Goal: Information Seeking & Learning: Learn about a topic

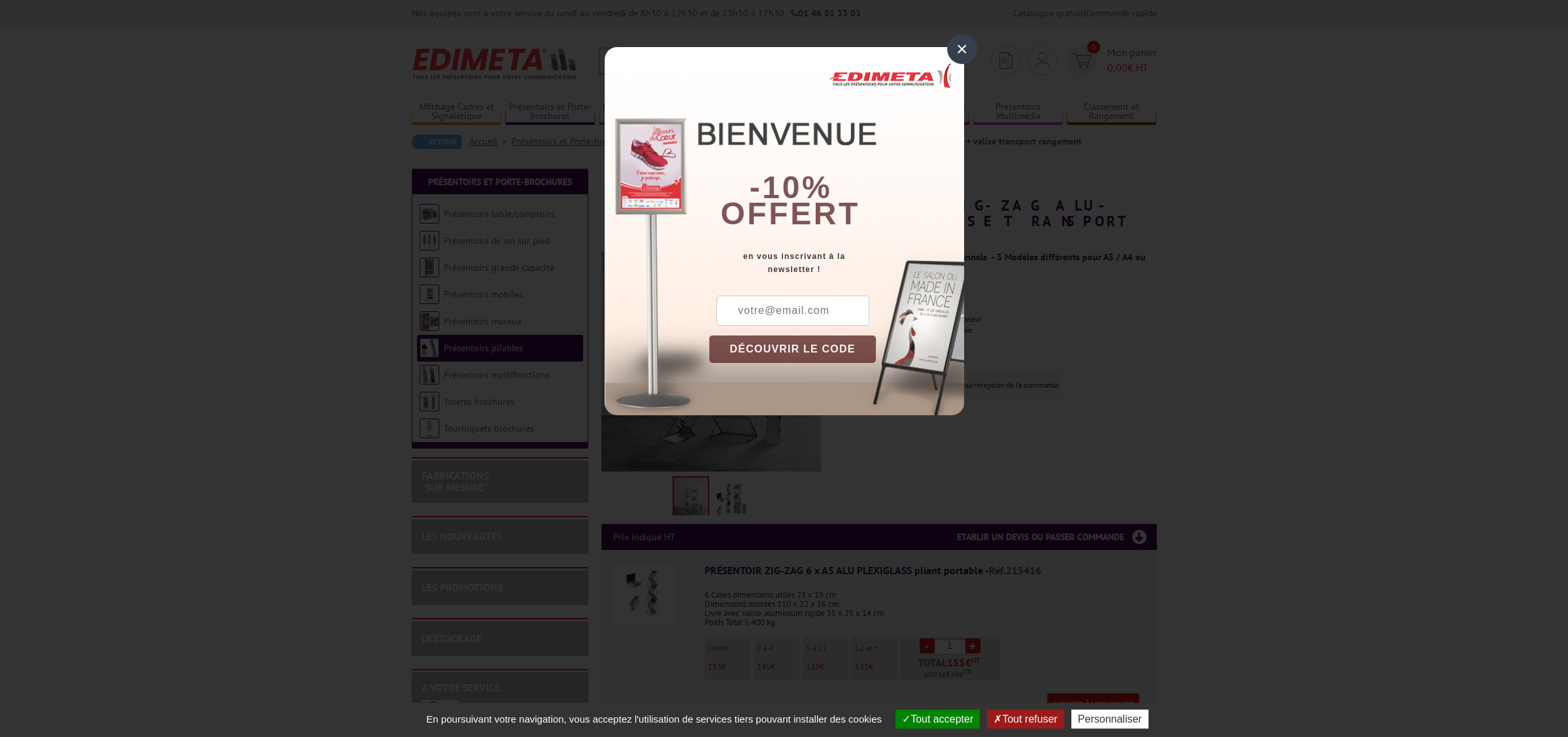
click at [958, 46] on div "×" at bounding box center [962, 49] width 30 height 30
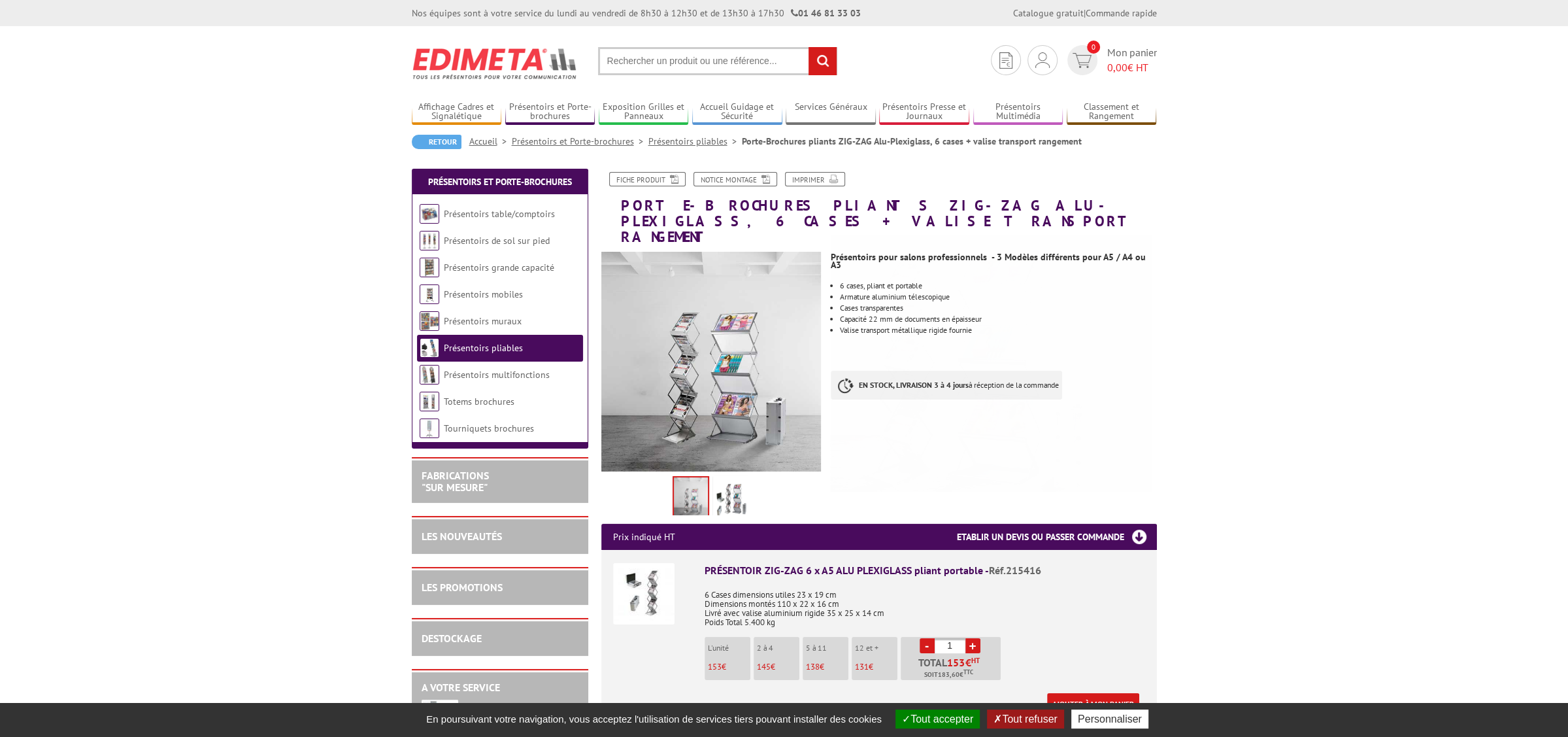
click at [728, 479] on img at bounding box center [732, 499] width 32 height 41
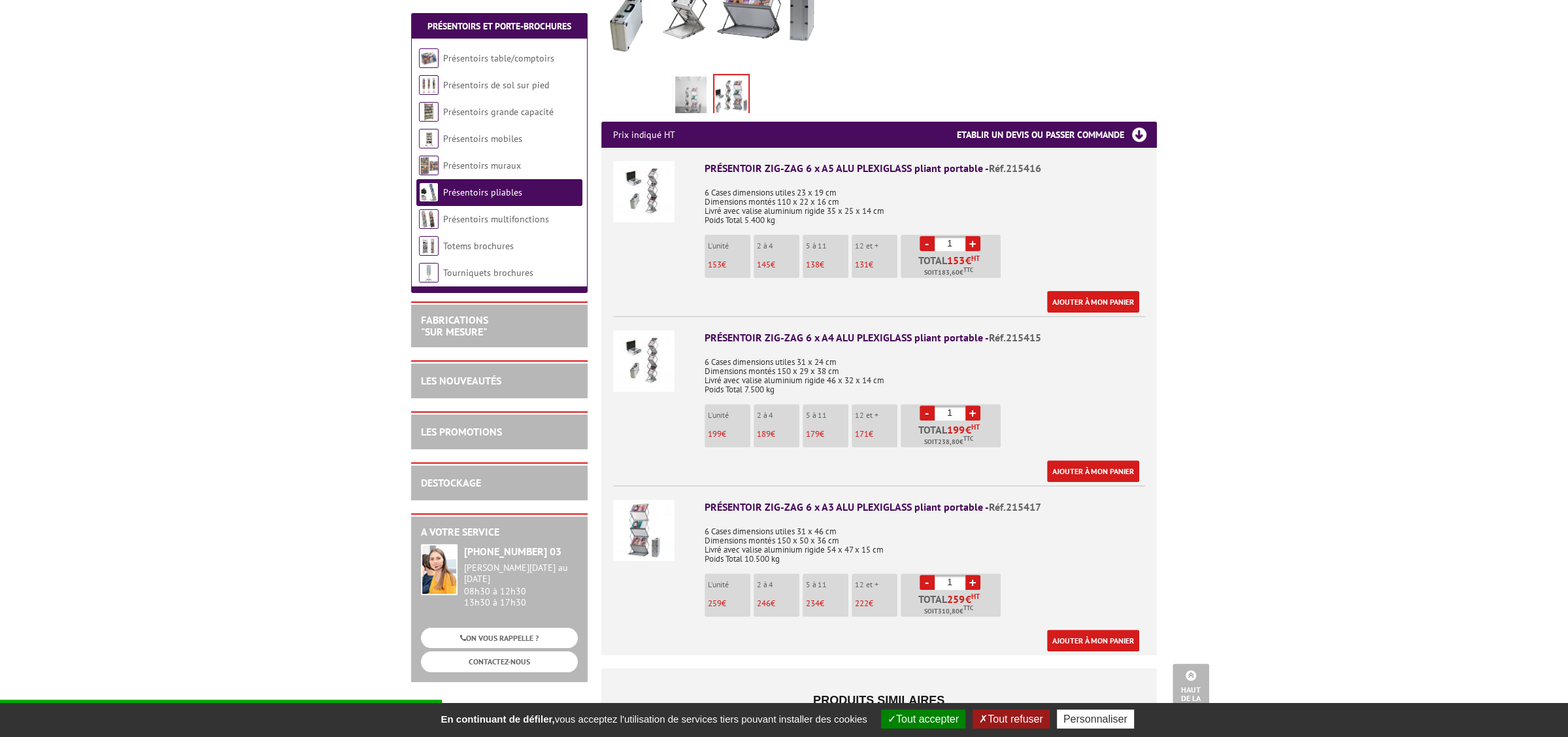
scroll to position [396, 0]
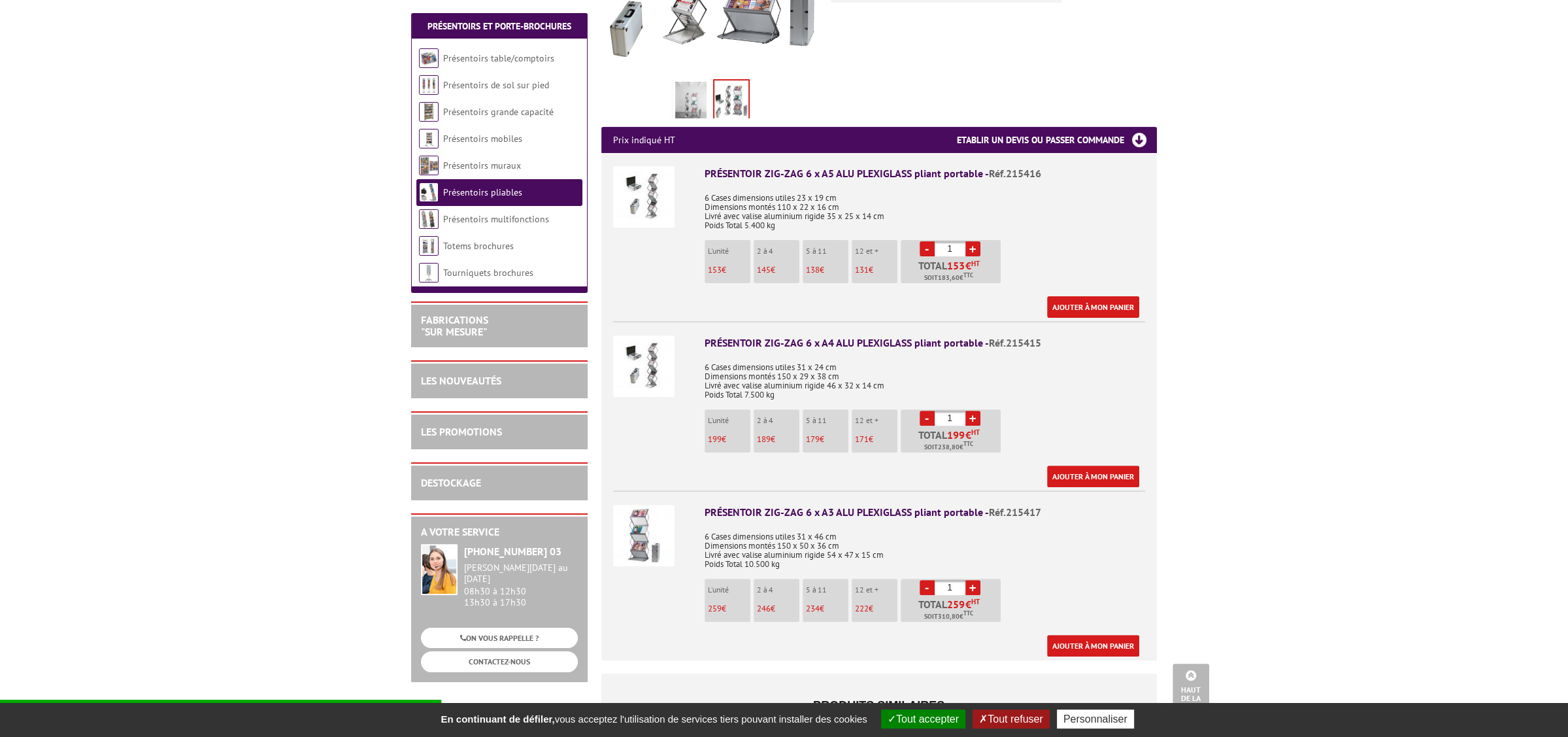
click at [646, 519] on img at bounding box center [644, 536] width 62 height 62
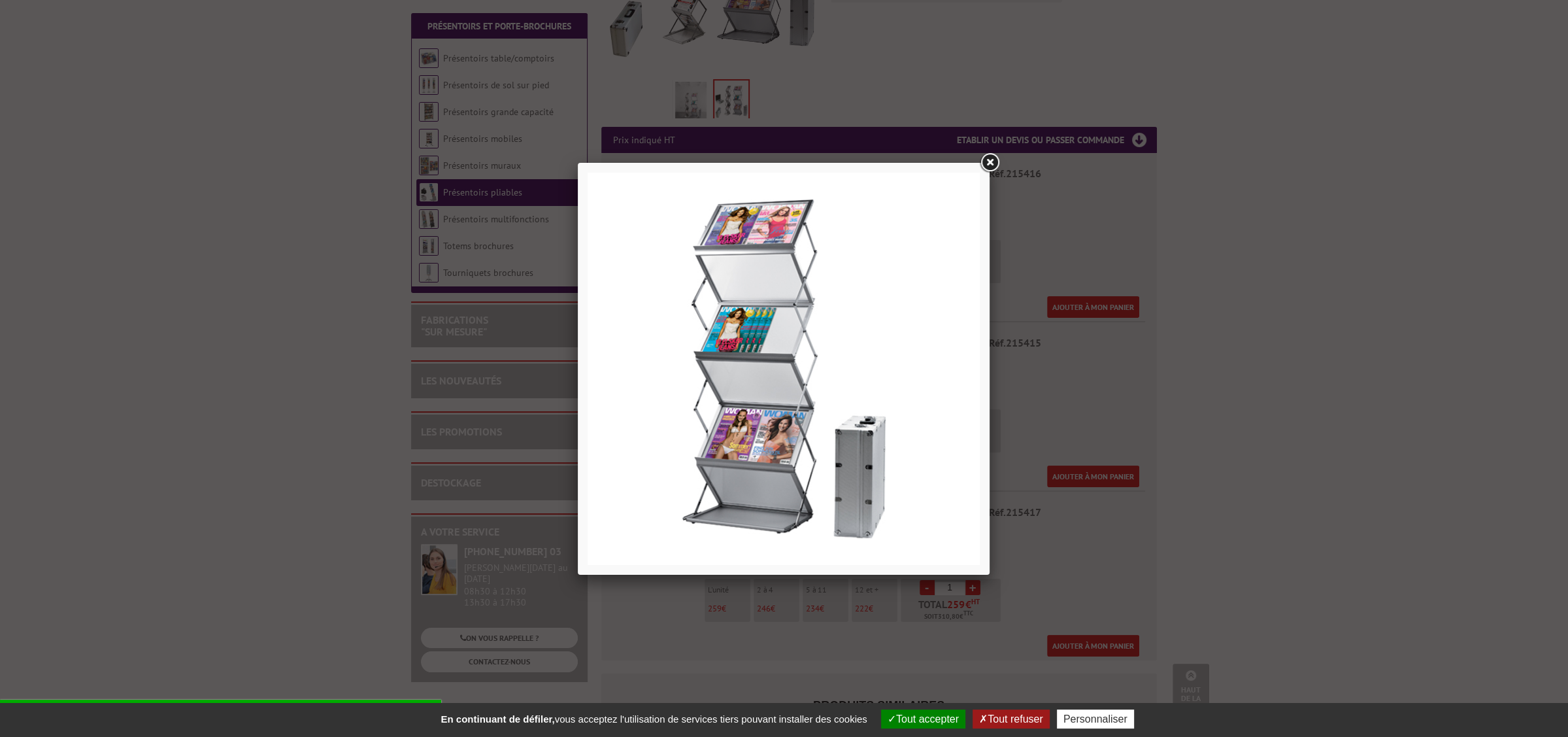
click at [994, 159] on link at bounding box center [990, 163] width 24 height 24
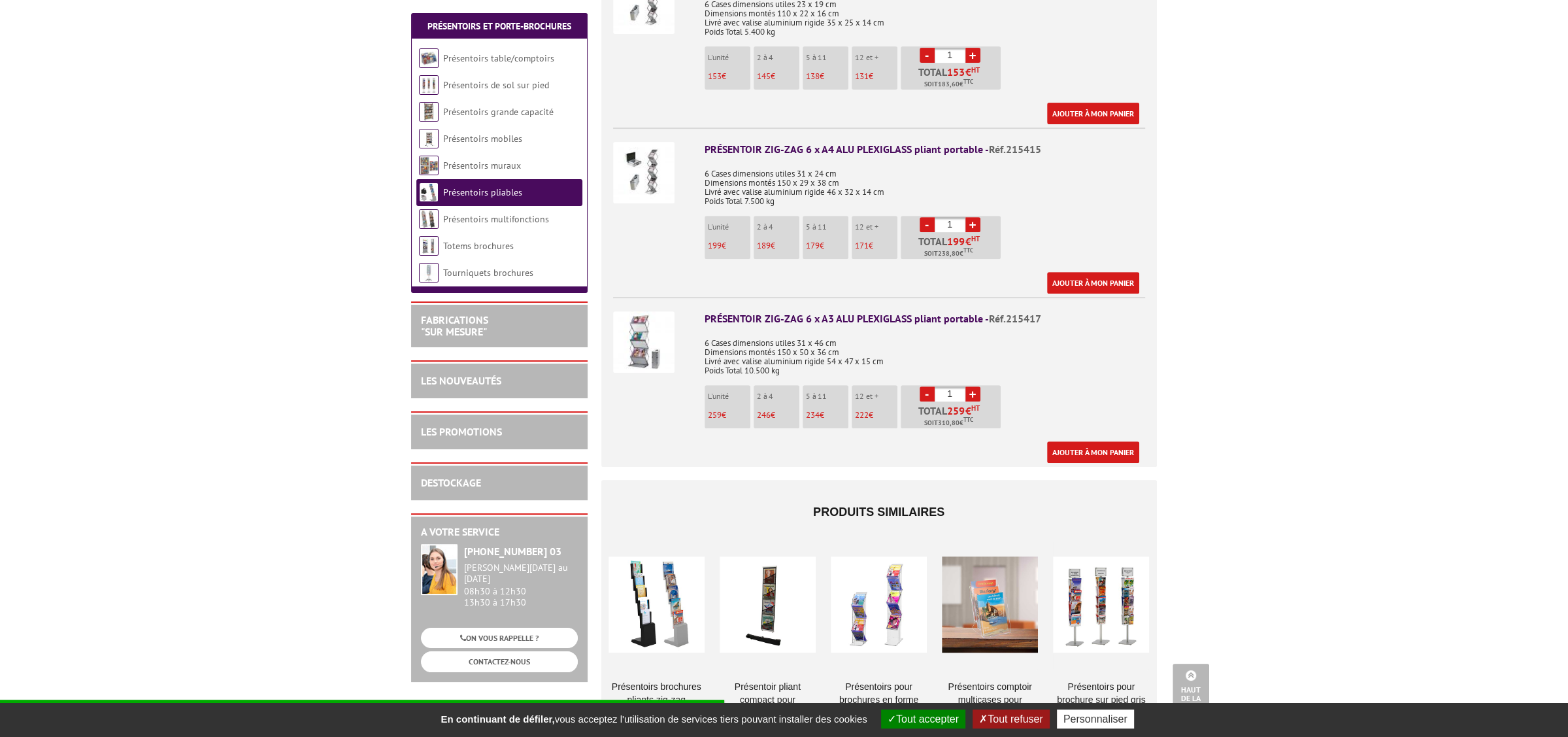
scroll to position [570, 0]
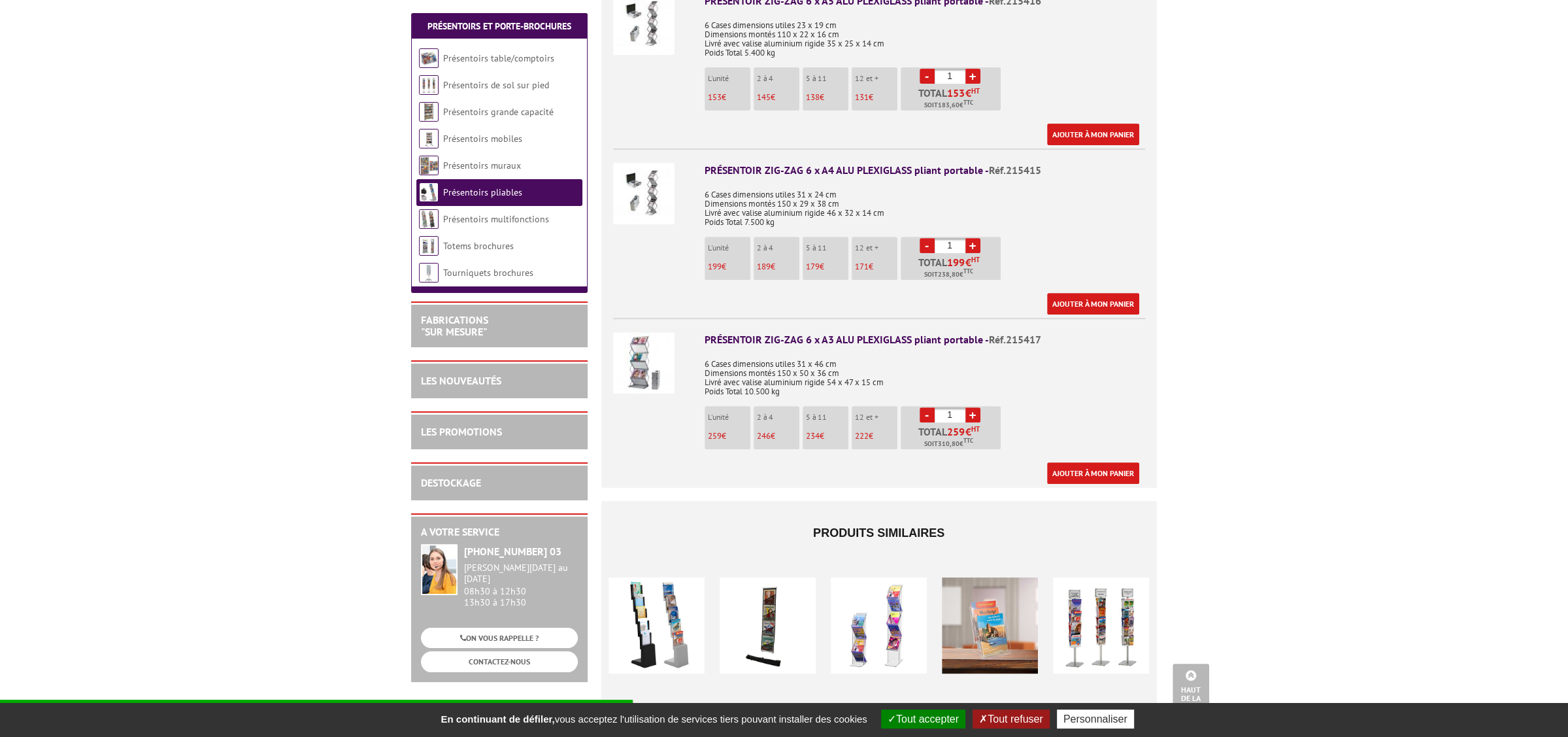
click at [649, 351] on img at bounding box center [644, 363] width 62 height 62
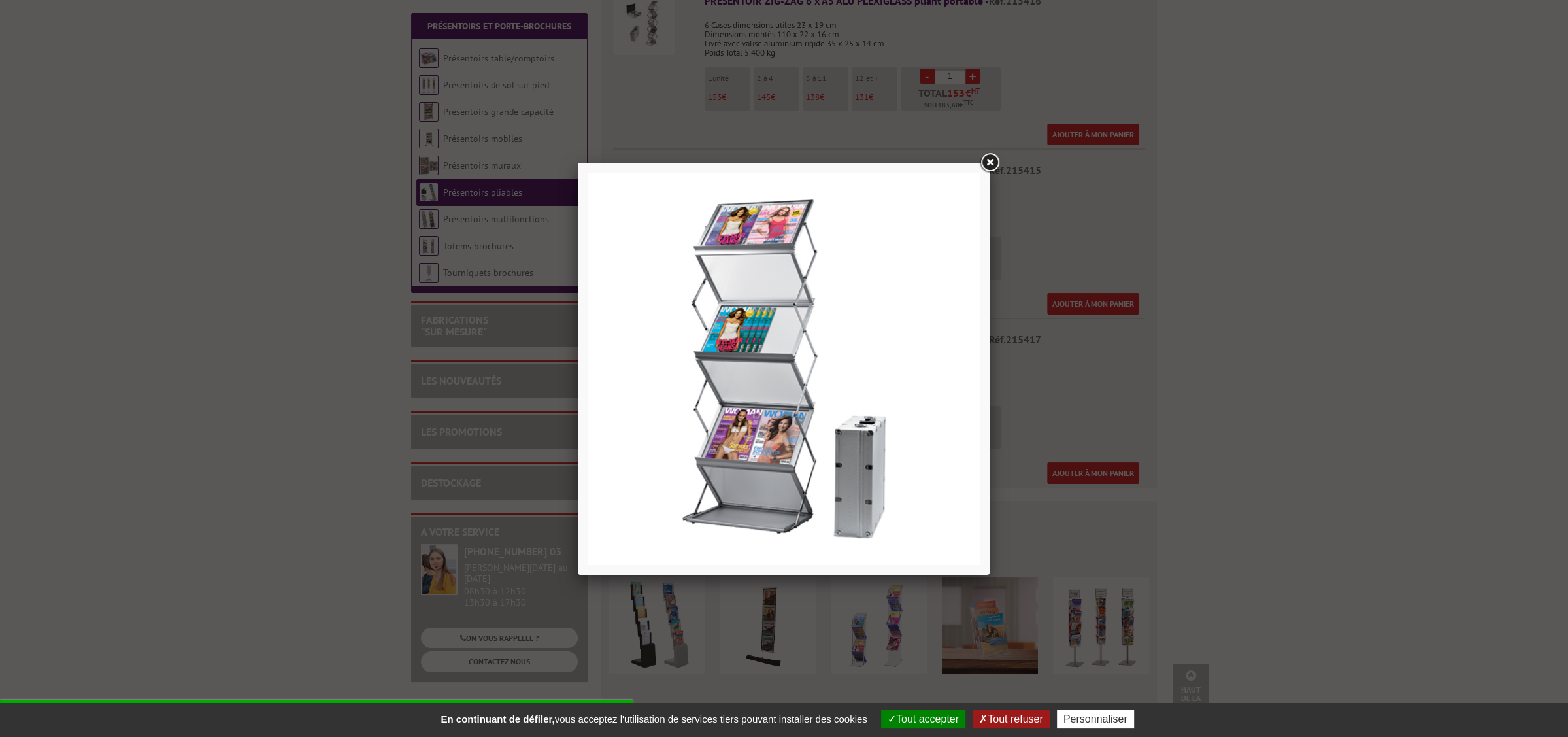
drag, startPoint x: 996, startPoint y: 162, endPoint x: 989, endPoint y: 187, distance: 26.0
click at [996, 162] on link at bounding box center [990, 163] width 24 height 24
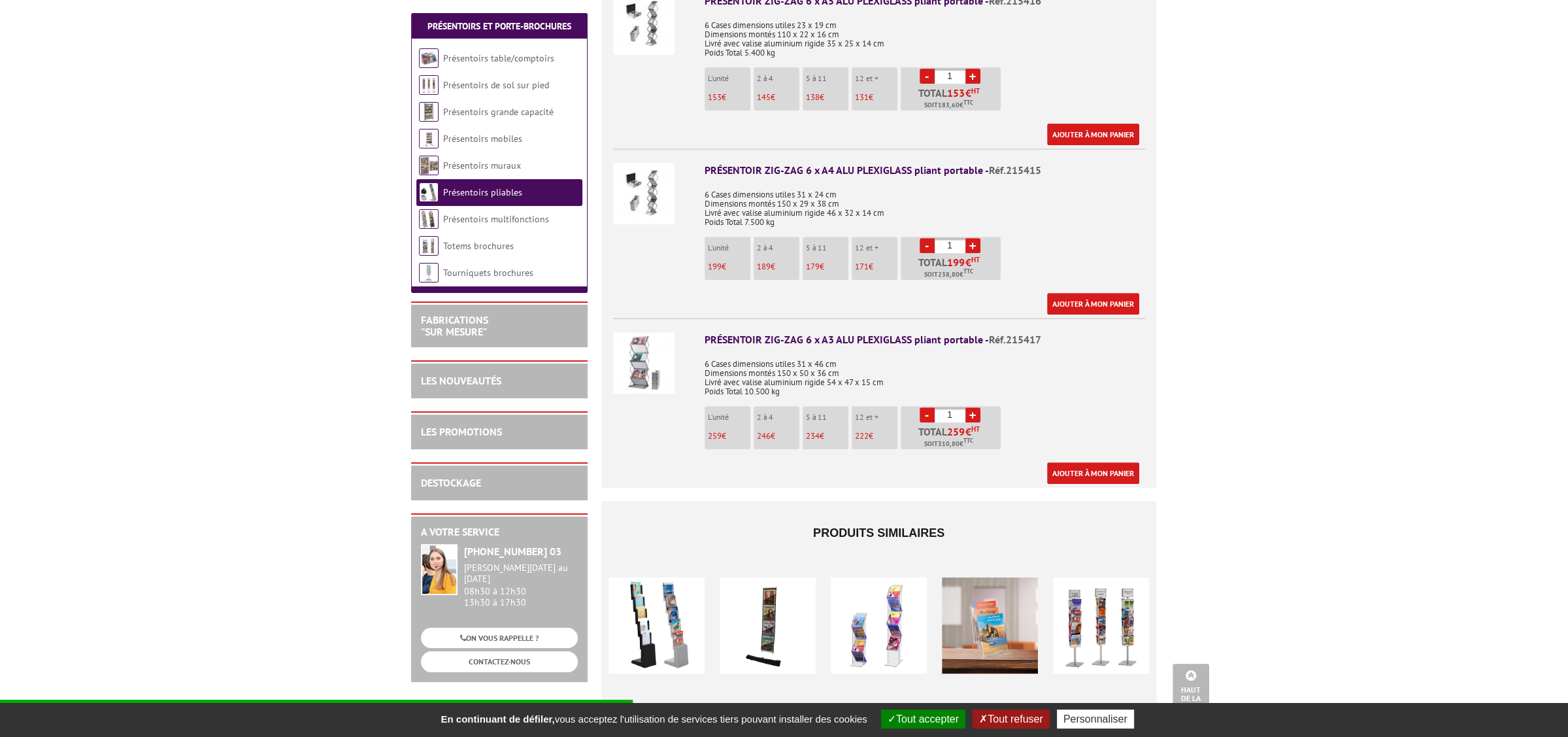
click at [866, 408] on li "12 et + 222 €" at bounding box center [874, 427] width 46 height 43
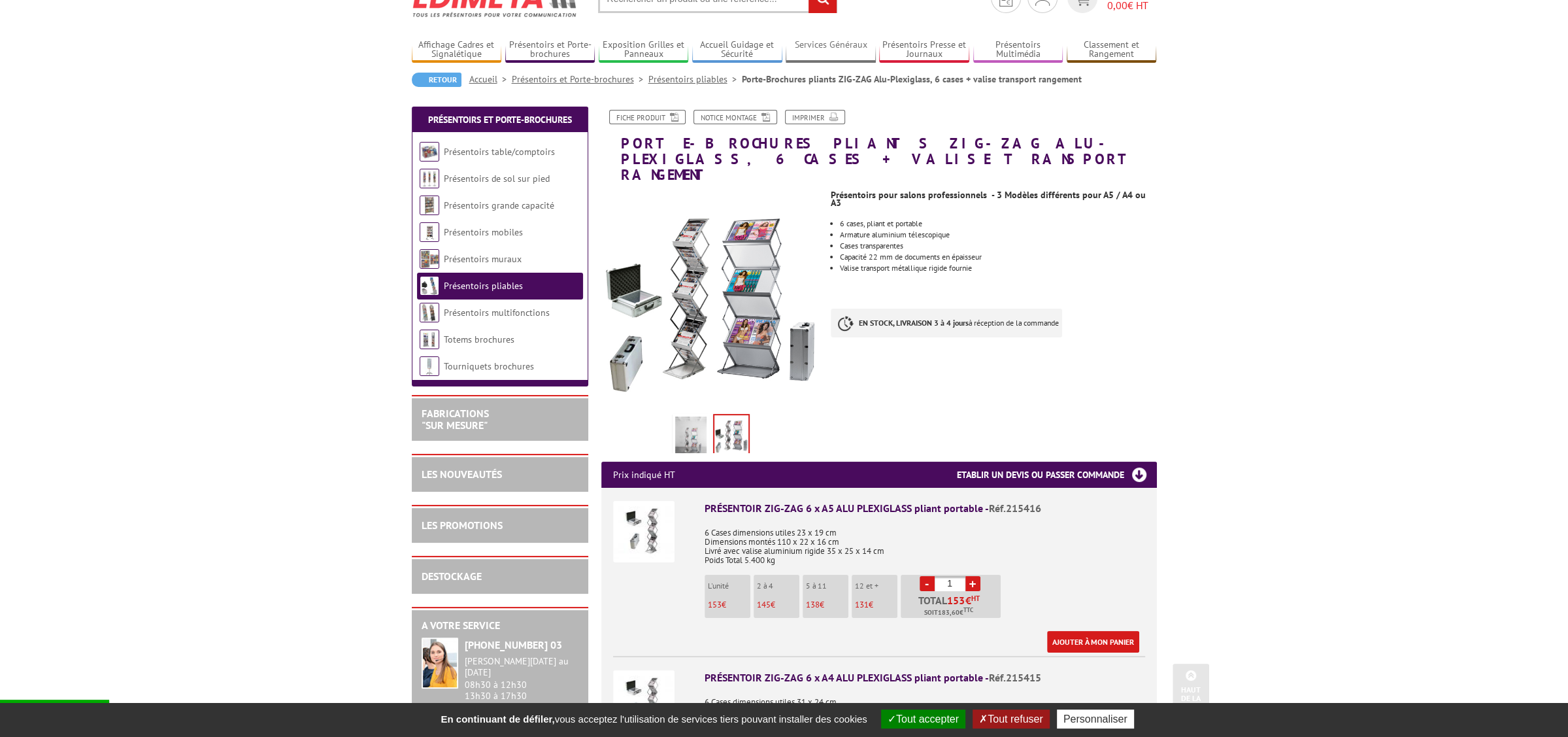
scroll to position [0, 0]
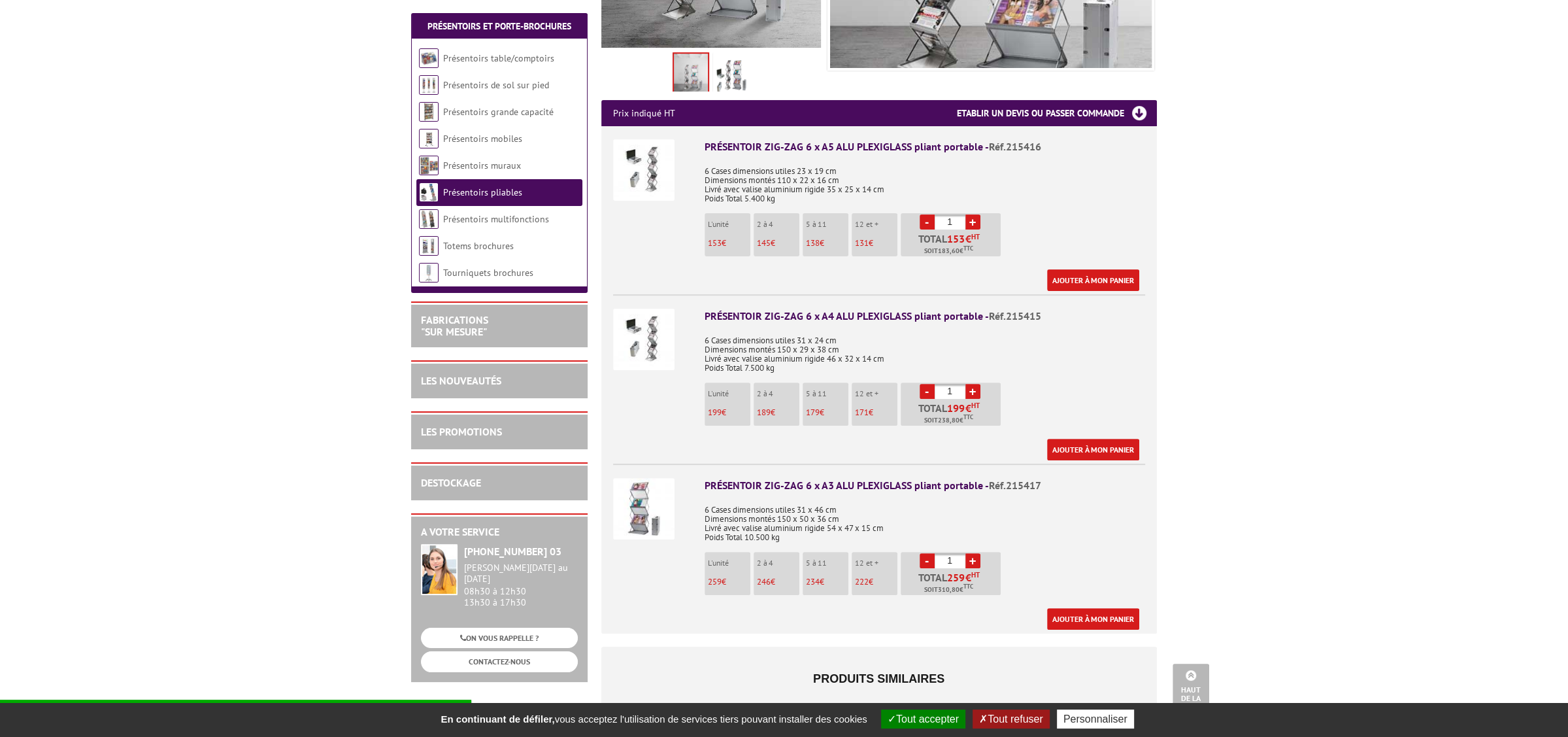
scroll to position [427, 0]
